Goal: Information Seeking & Learning: Learn about a topic

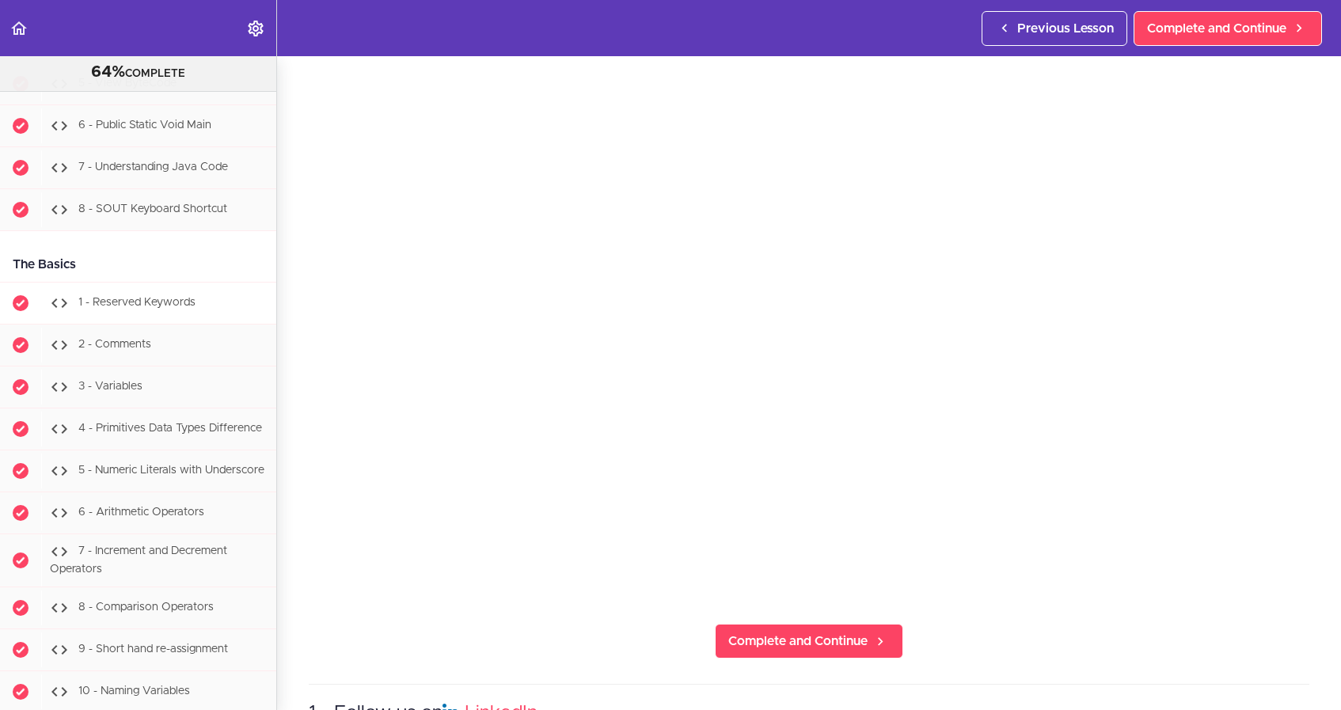
scroll to position [1247, 0]
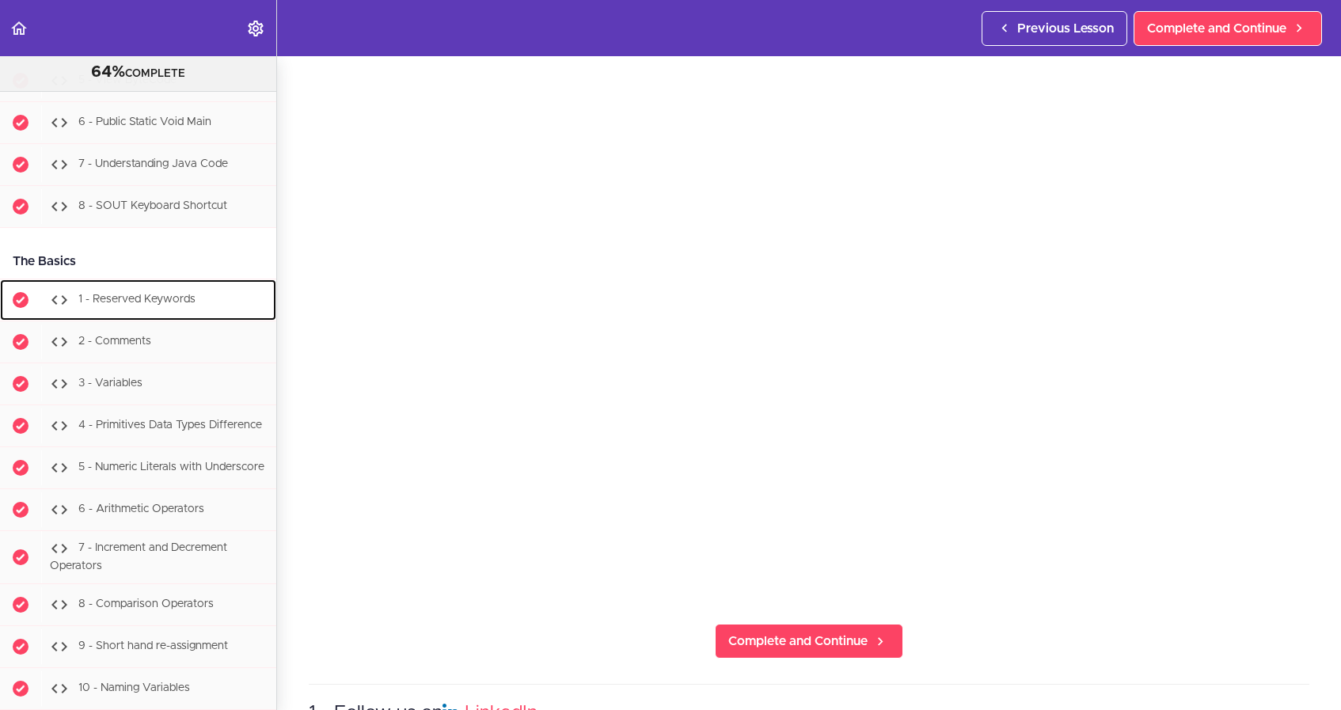
click at [176, 294] on span "1 - Reserved Keywords" at bounding box center [136, 299] width 117 height 11
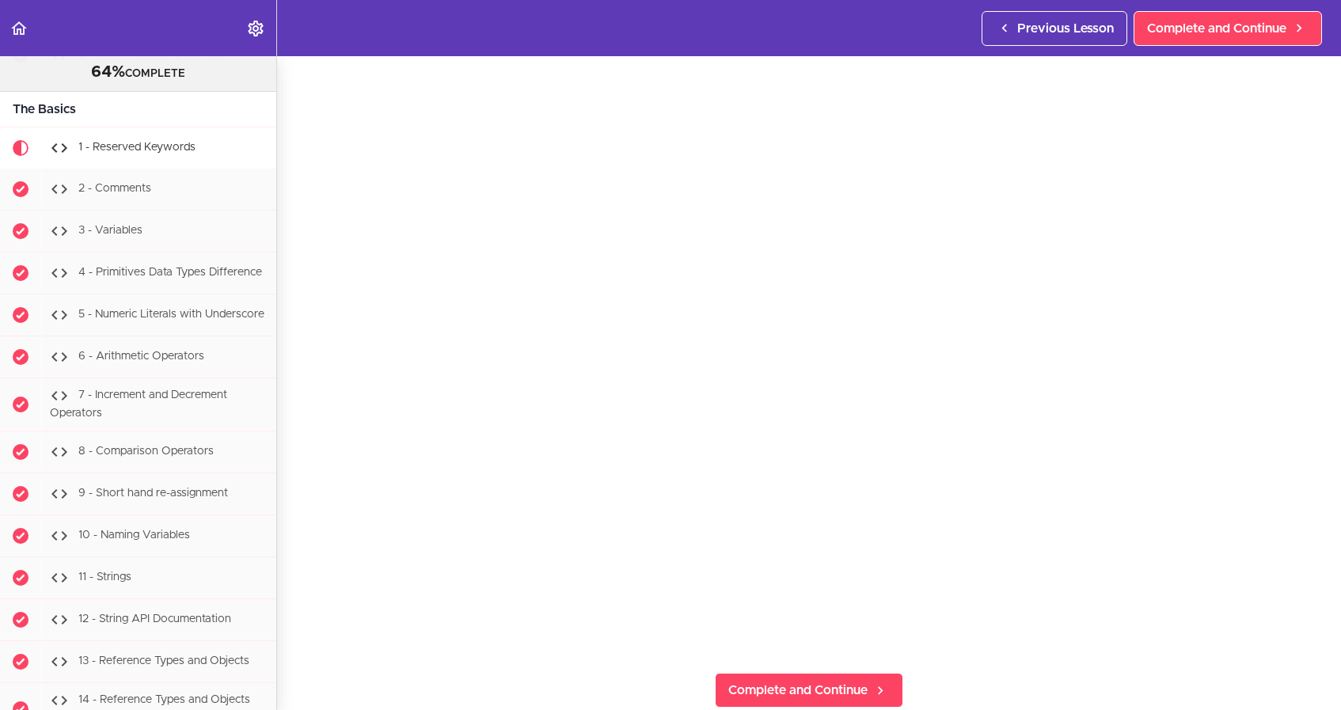
scroll to position [36, 0]
click at [862, 690] on span "Complete and Continue" at bounding box center [797, 696] width 139 height 19
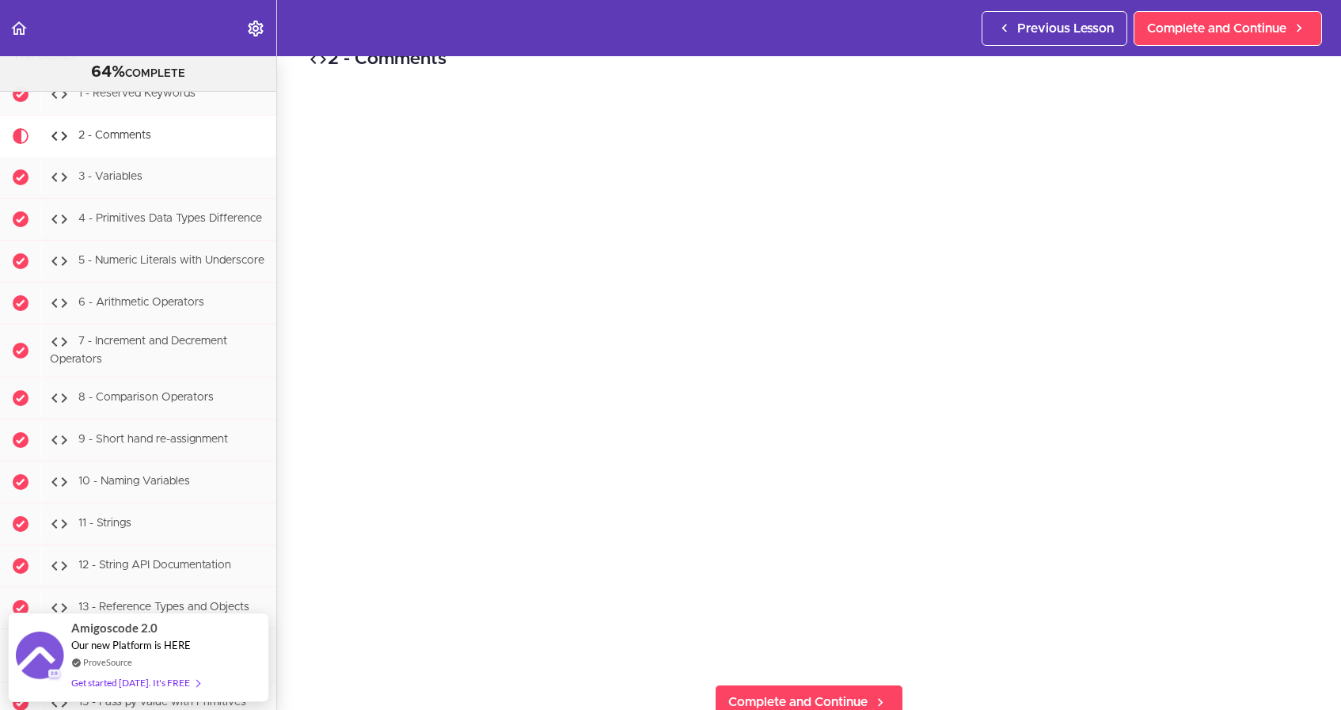
scroll to position [42, 0]
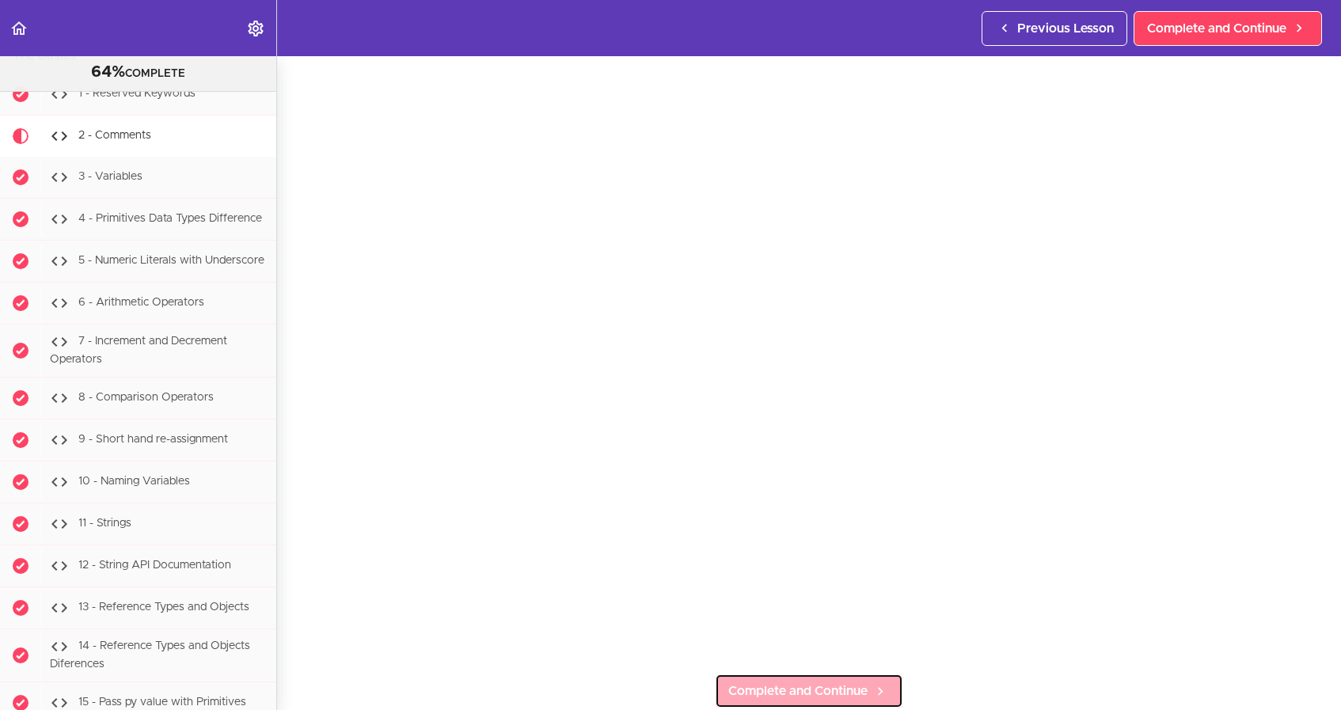
click at [863, 689] on span "Complete and Continue" at bounding box center [797, 690] width 139 height 19
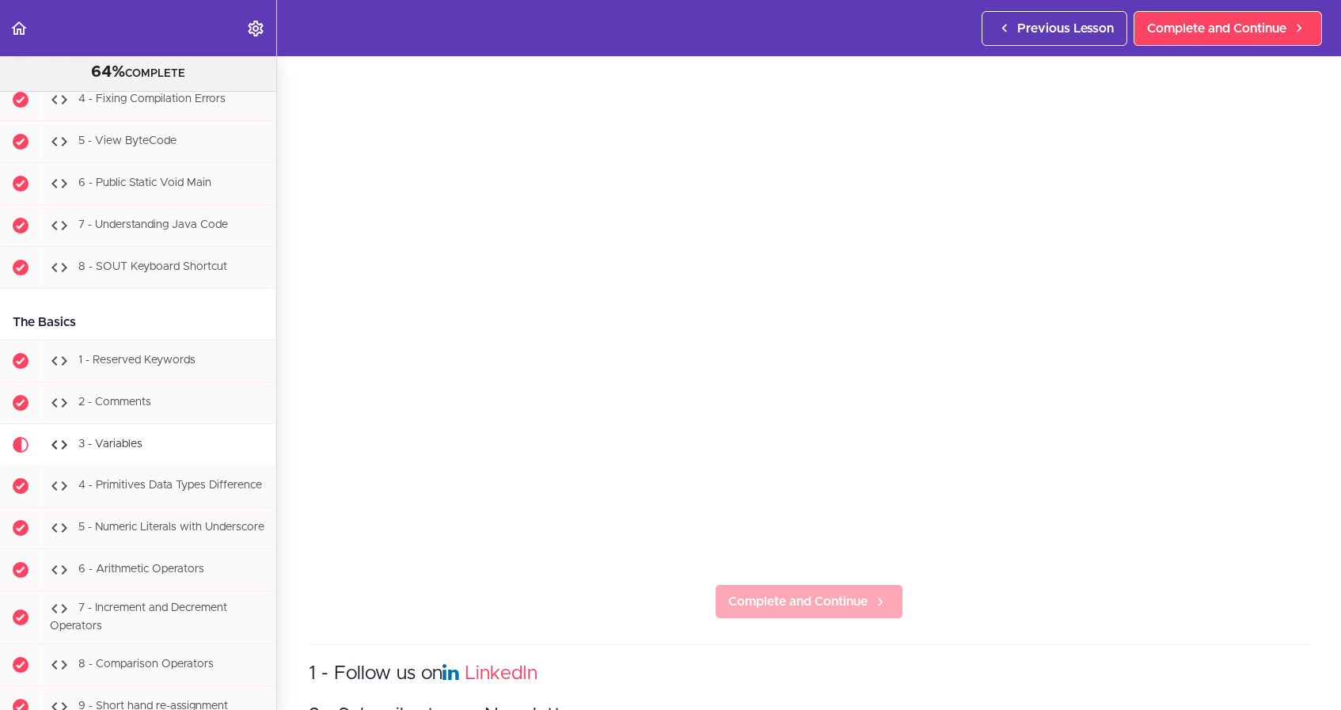
scroll to position [138, 0]
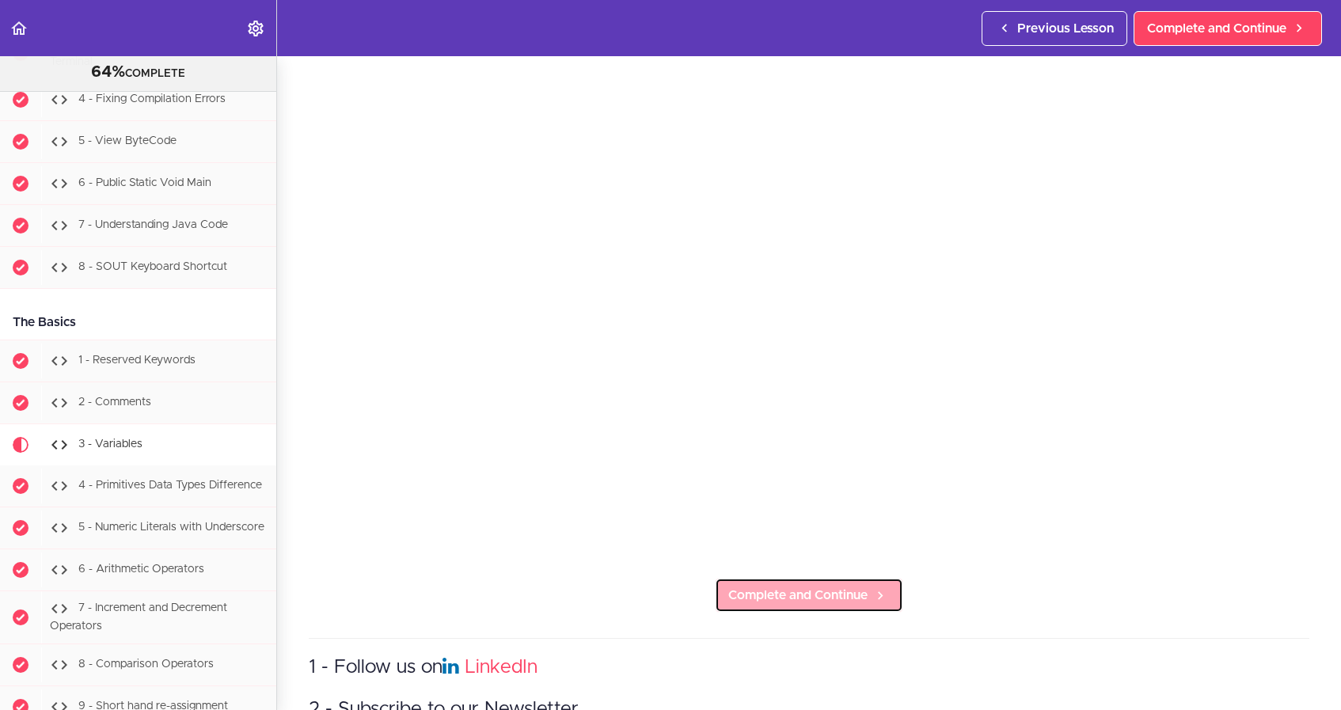
click at [845, 593] on span "Complete and Continue" at bounding box center [797, 595] width 139 height 19
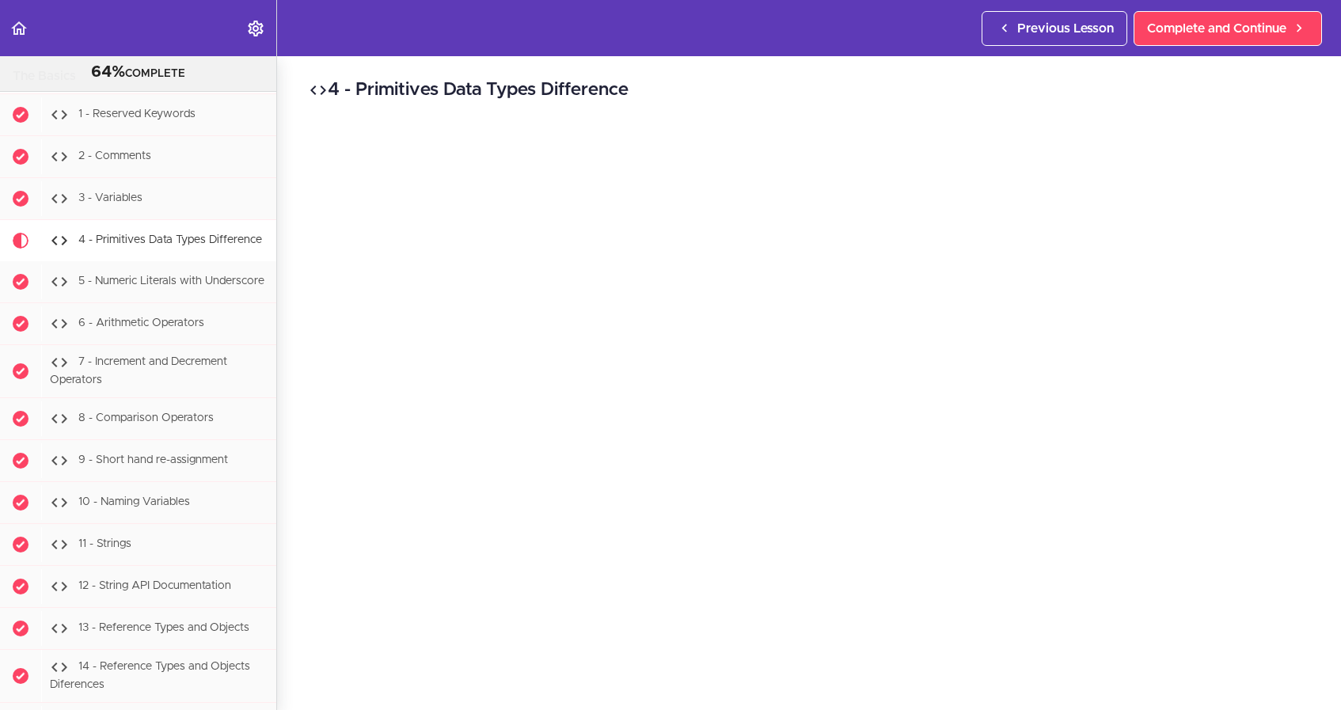
scroll to position [1538, 0]
